Goal: Find specific page/section: Find specific page/section

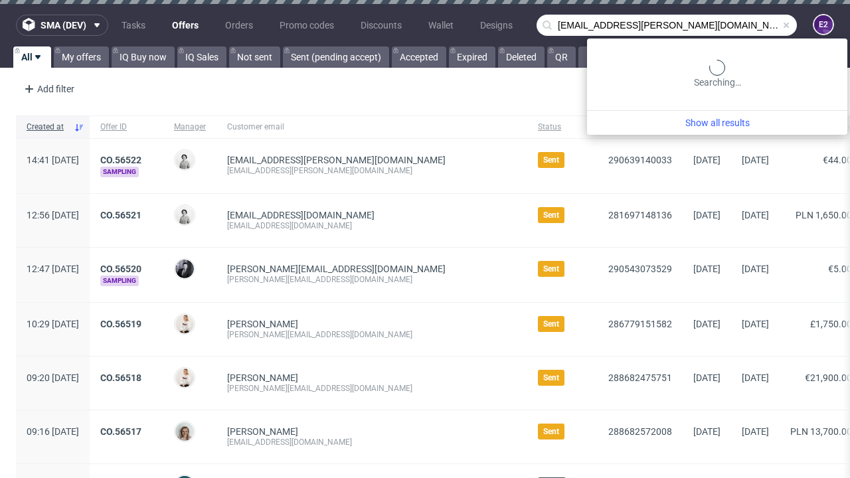
type input "[EMAIL_ADDRESS][PERSON_NAME][DOMAIN_NAME]"
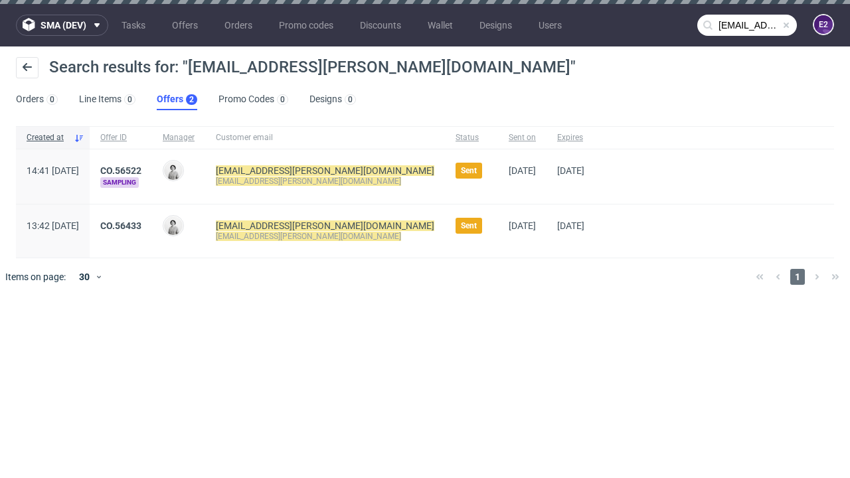
click at [177, 100] on link "Offers 2" at bounding box center [177, 99] width 41 height 21
click at [141, 171] on link "CO.56522" at bounding box center [120, 170] width 41 height 11
